Goal: Check status: Check status

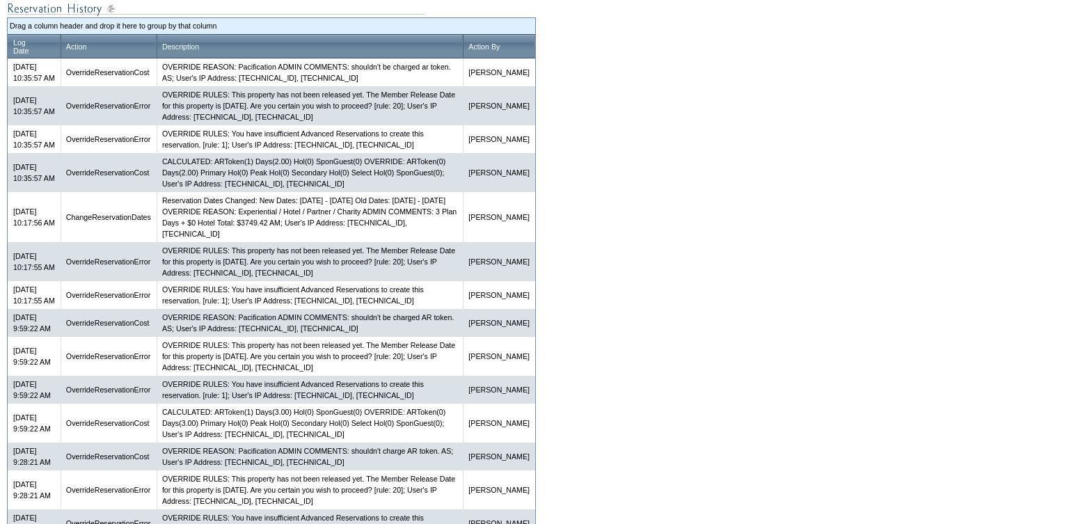
scroll to position [762, 0]
click at [403, 243] on td "Reservation Dates Changed: New Dates: [DATE] - [DATE] Old Dates: [DATE] - [DATE…" at bounding box center [310, 218] width 306 height 50
click at [359, 241] on td "Reservation Dates Changed: New Dates: [DATE] - [DATE] Old Dates: [DATE] - [DATE…" at bounding box center [310, 218] width 306 height 50
drag, startPoint x: 282, startPoint y: 239, endPoint x: 319, endPoint y: 246, distance: 37.5
click at [319, 243] on td "Reservation Dates Changed: New Dates: [DATE] - [DATE] Old Dates: [DATE] - [DATE…" at bounding box center [310, 218] width 306 height 50
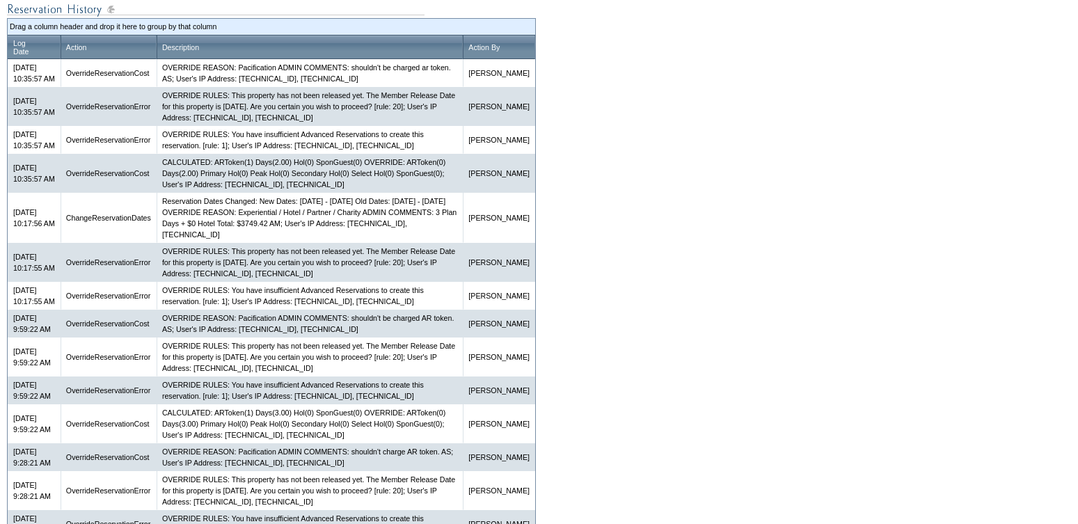
click at [656, 237] on form "Follow Us ::" at bounding box center [539, 58] width 1078 height 1641
drag, startPoint x: 397, startPoint y: 240, endPoint x: 415, endPoint y: 241, distance: 17.4
click at [415, 241] on td "Reservation Dates Changed: New Dates: [DATE] - [DATE] Old Dates: [DATE] - [DATE…" at bounding box center [310, 218] width 306 height 50
drag, startPoint x: 398, startPoint y: 237, endPoint x: 416, endPoint y: 248, distance: 21.6
click at [416, 243] on td "Reservation Dates Changed: New Dates: [DATE] - [DATE] Old Dates: [DATE] - [DATE…" at bounding box center [310, 218] width 306 height 50
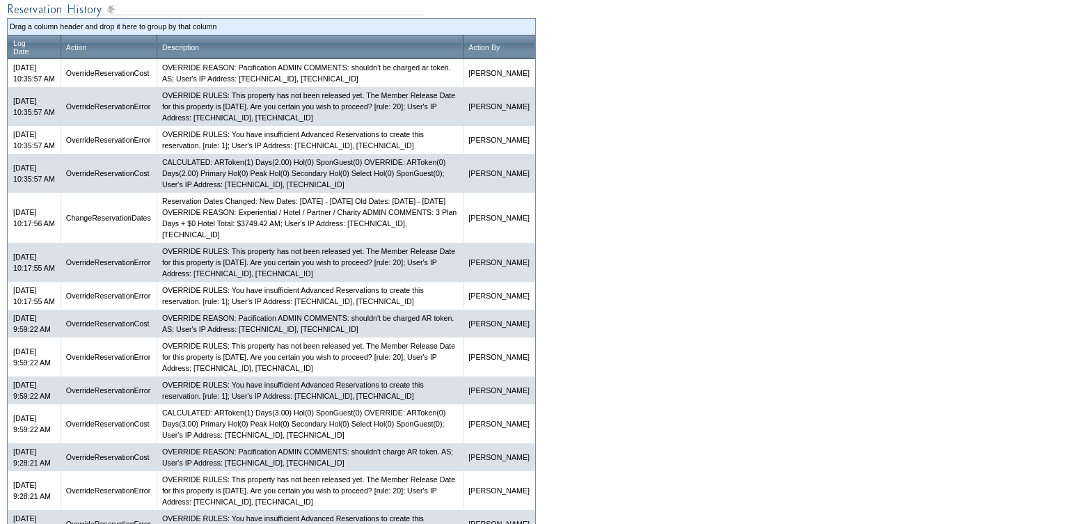
click at [416, 243] on td "Reservation Dates Changed: New Dates: [DATE] - [DATE] Old Dates: [DATE] - [DATE…" at bounding box center [310, 218] width 306 height 50
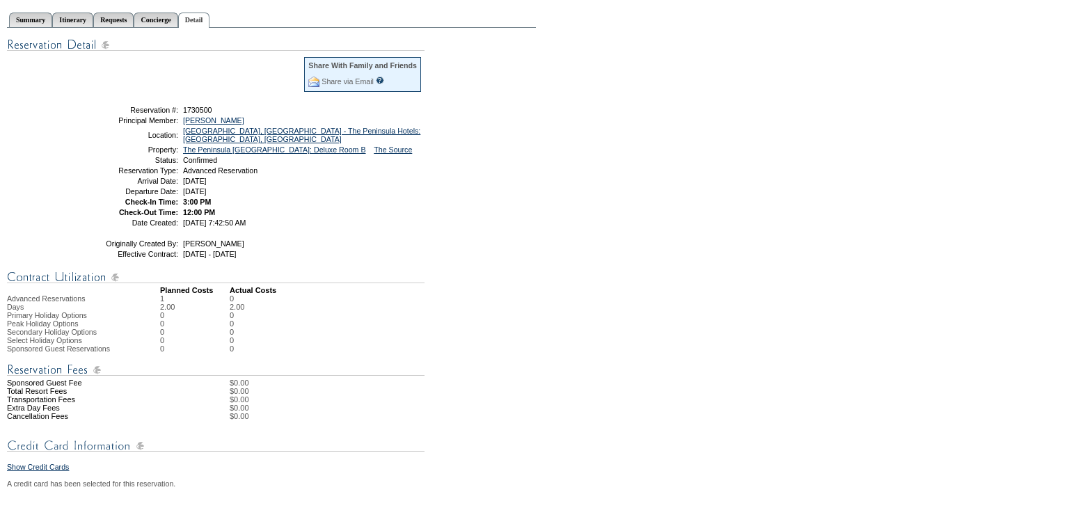
scroll to position [119, 0]
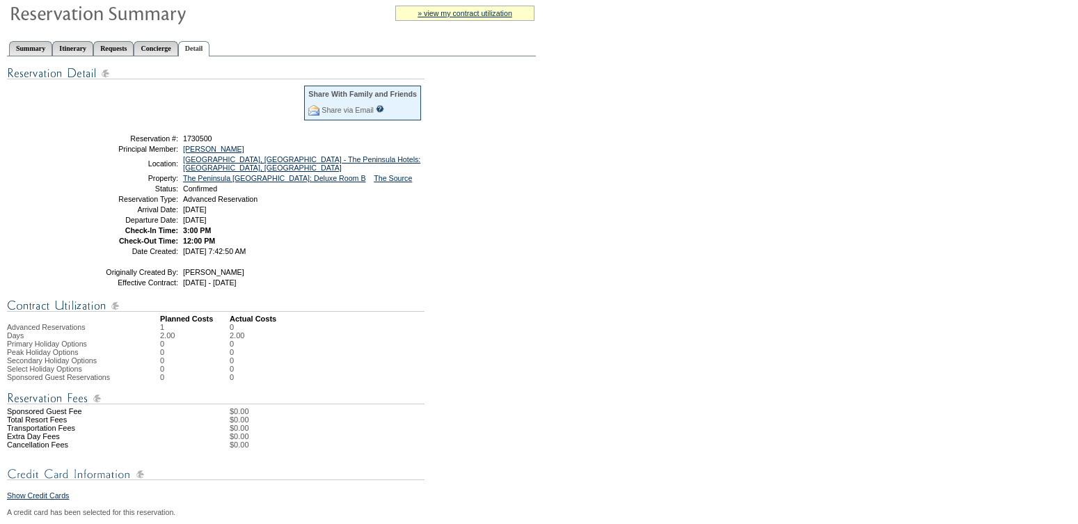
click at [210, 49] on link "Detail" at bounding box center [194, 48] width 32 height 15
